Goal: Task Accomplishment & Management: Manage account settings

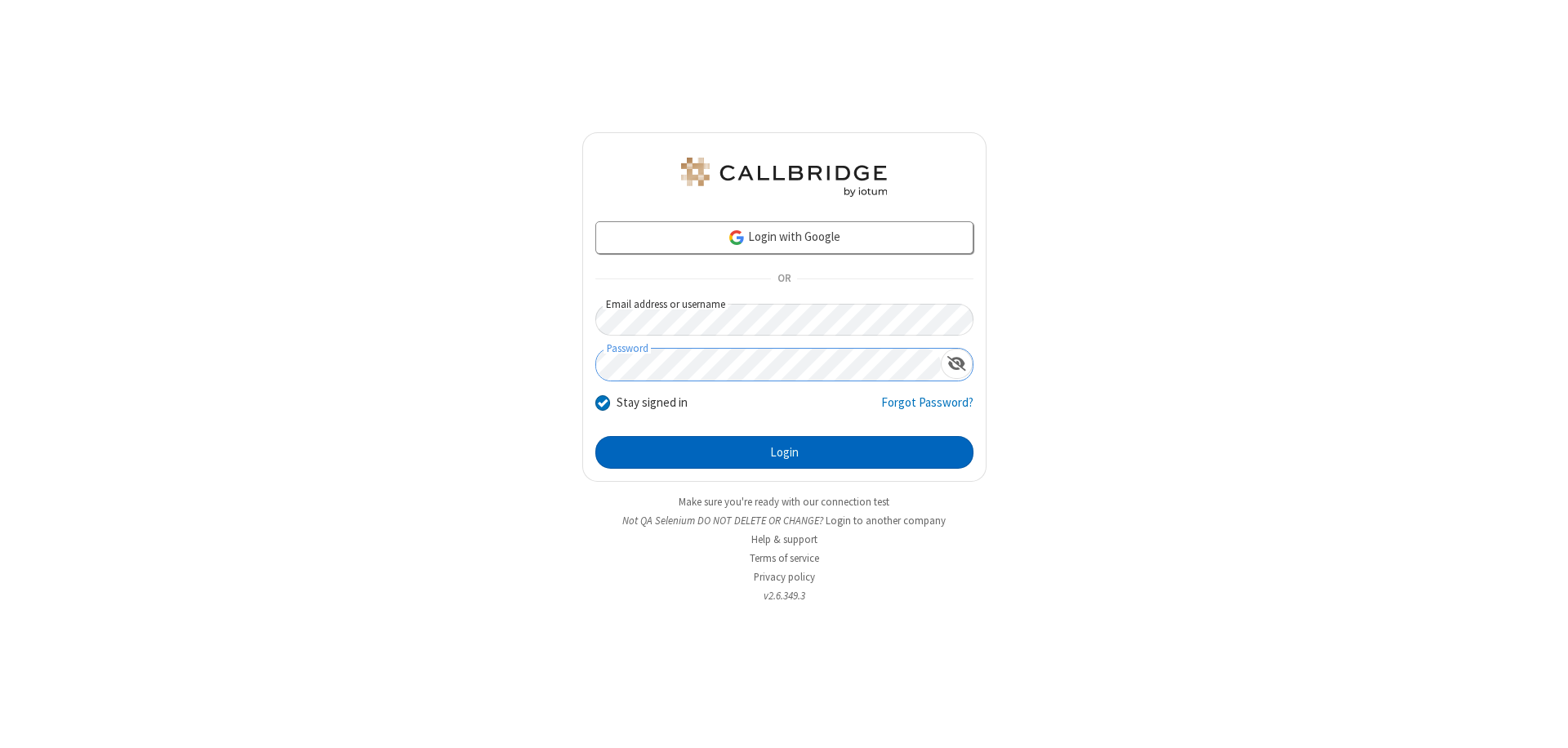
click at [784, 452] on button "Login" at bounding box center [784, 452] width 378 height 33
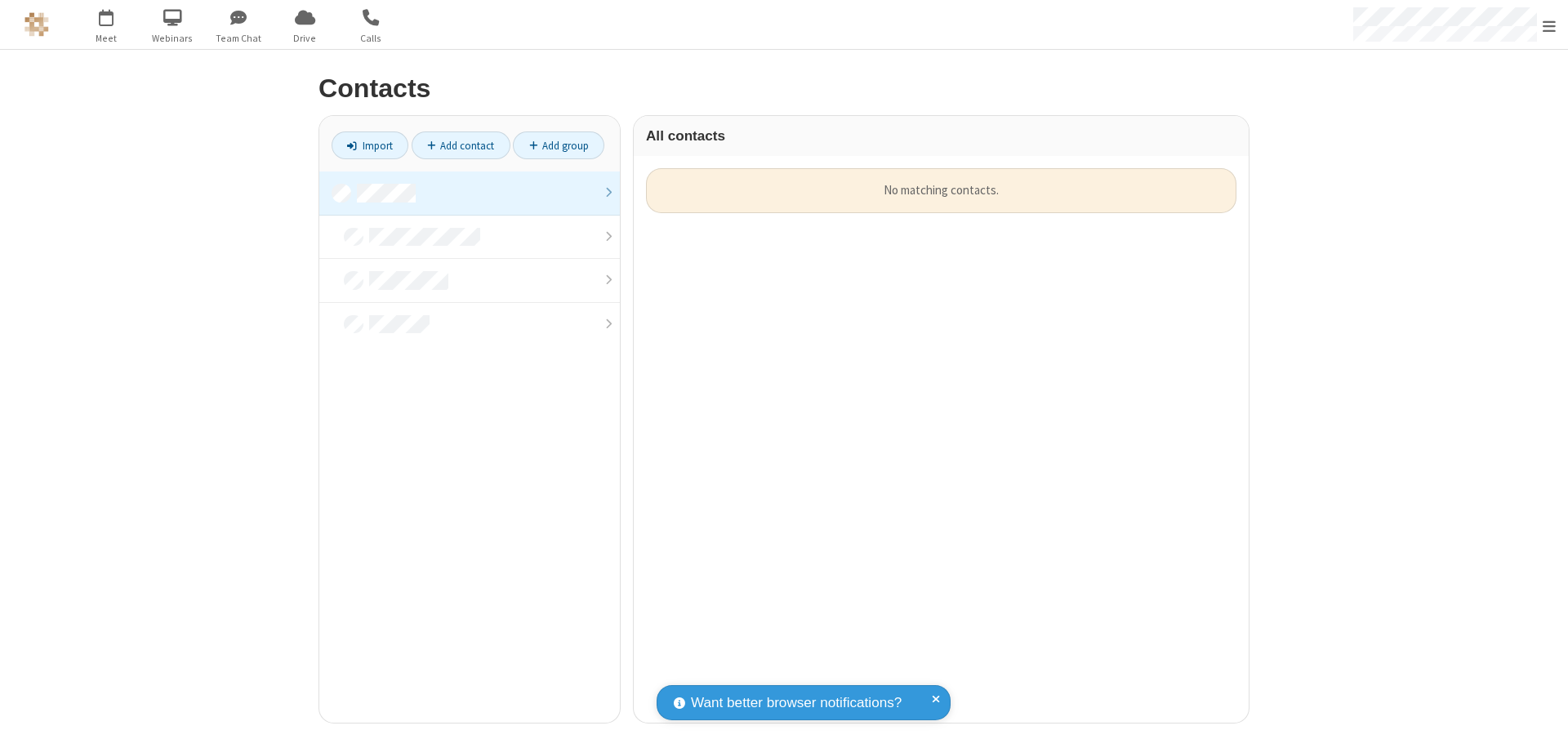
scroll to position [555, 603]
click at [470, 193] on link at bounding box center [469, 193] width 300 height 44
click at [461, 145] on link "Add contact" at bounding box center [461, 145] width 99 height 28
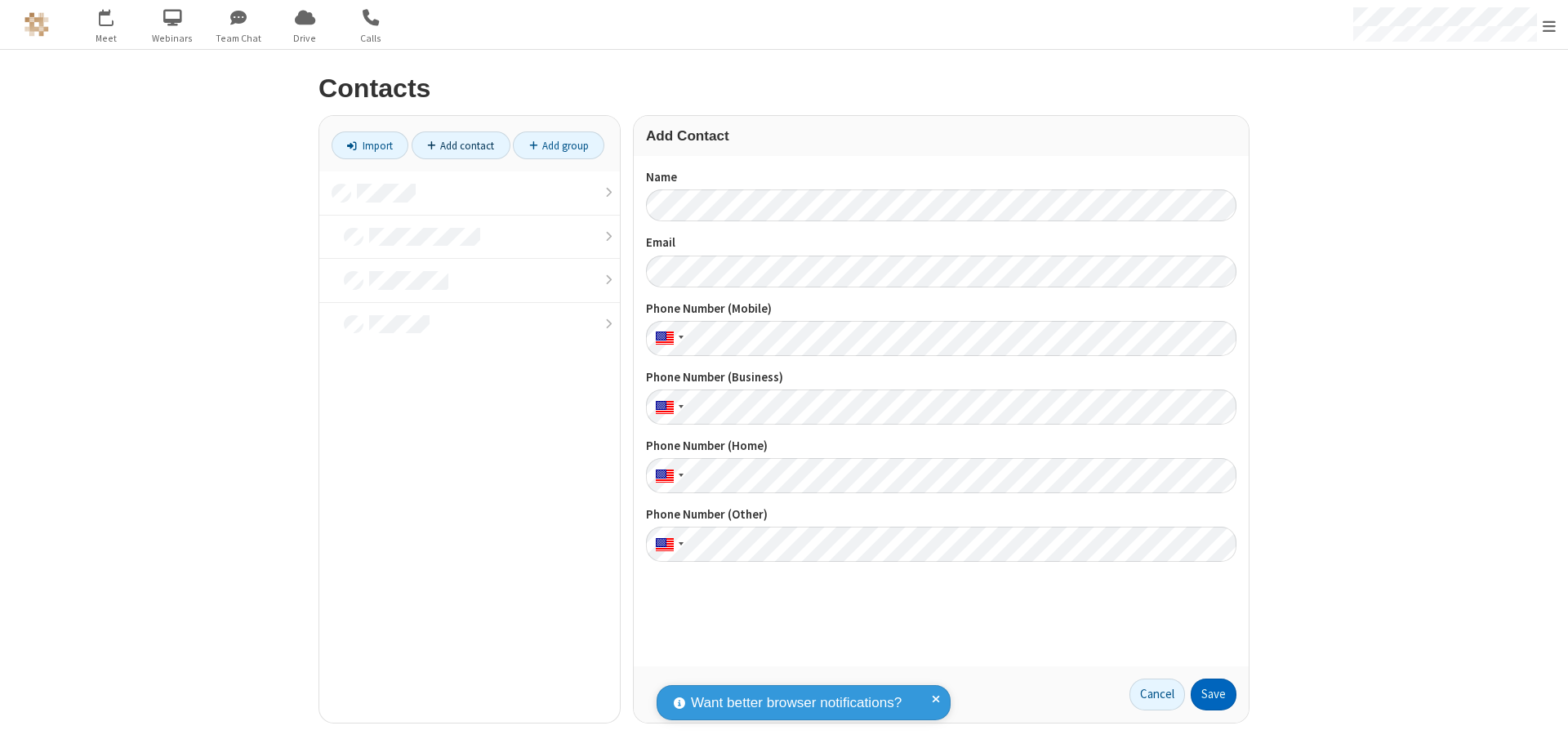
click at [1214, 694] on button "Save" at bounding box center [1214, 695] width 46 height 33
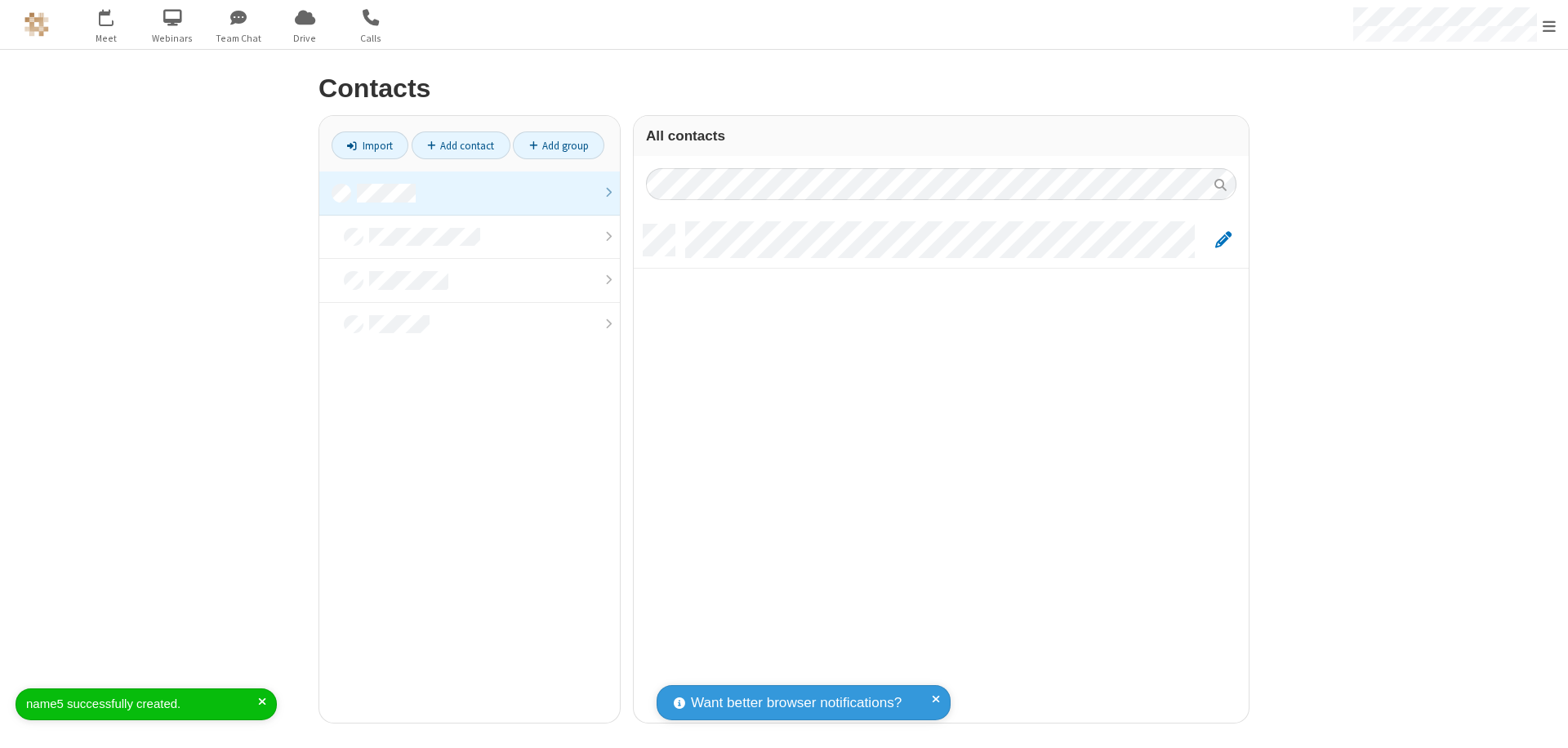
scroll to position [498, 603]
